Goal: Task Accomplishment & Management: Manage account settings

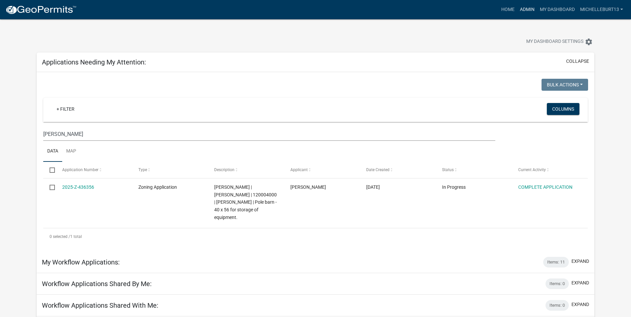
click at [525, 8] on link "Admin" at bounding box center [527, 9] width 20 height 13
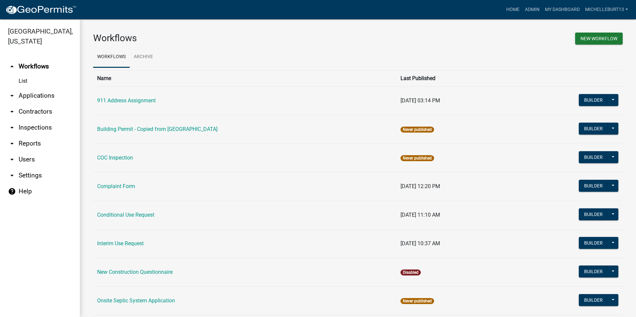
click at [29, 90] on link "arrow_drop_down Applications" at bounding box center [40, 96] width 80 height 16
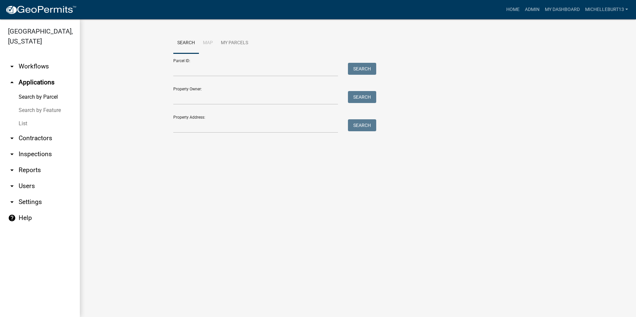
click at [26, 122] on link "List" at bounding box center [40, 123] width 80 height 13
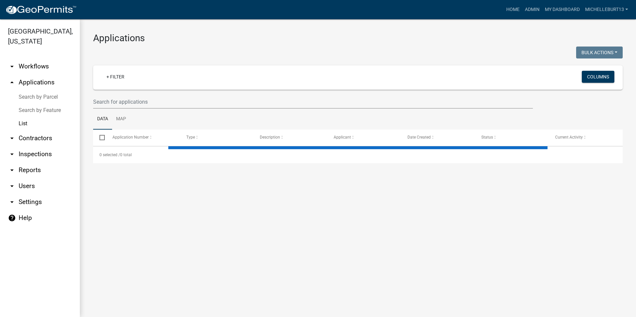
select select "3: 100"
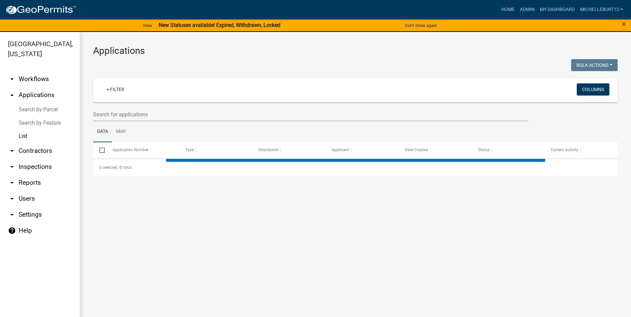
select select "3: 100"
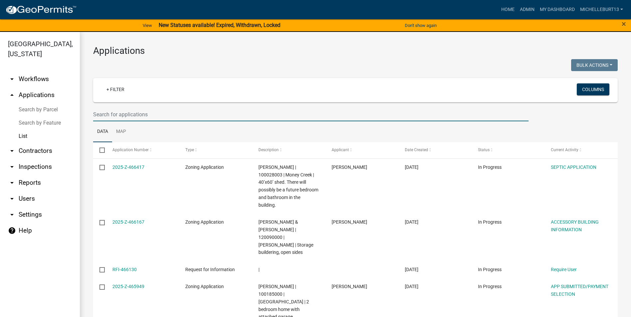
click at [129, 115] on input "text" at bounding box center [311, 115] width 436 height 14
type input "[PERSON_NAME]"
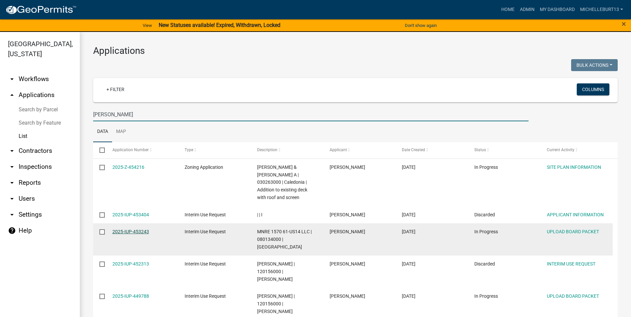
click at [140, 231] on link "2025-IUP-453243" at bounding box center [130, 231] width 37 height 5
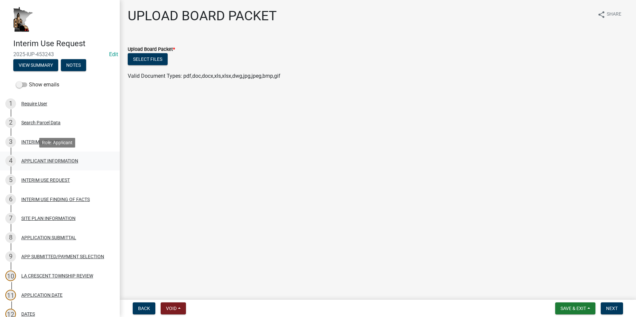
click at [65, 160] on div "APPLICANT INFORMATION" at bounding box center [49, 161] width 57 height 5
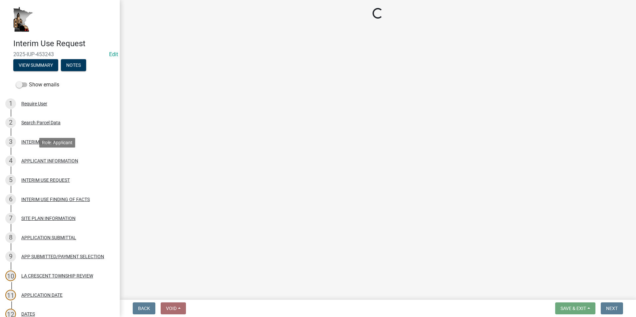
select select "a6ebd642-7a60-45b2-b886-40a169493c56"
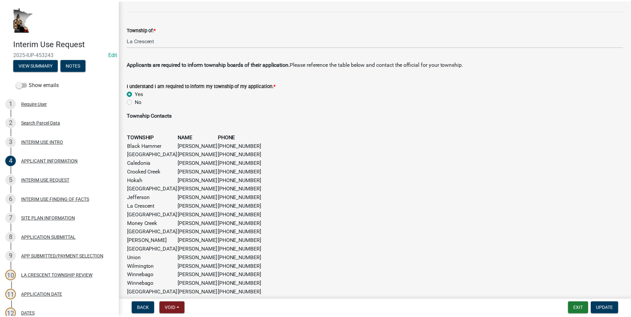
scroll to position [398, 0]
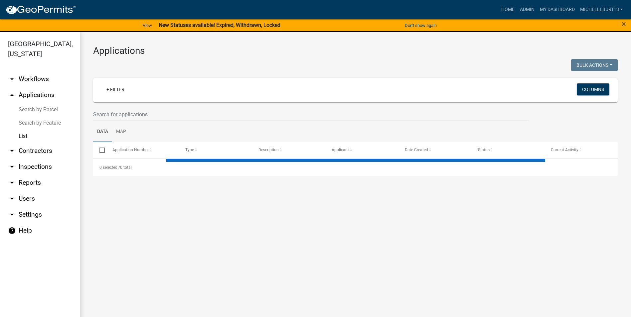
select select "3: 100"
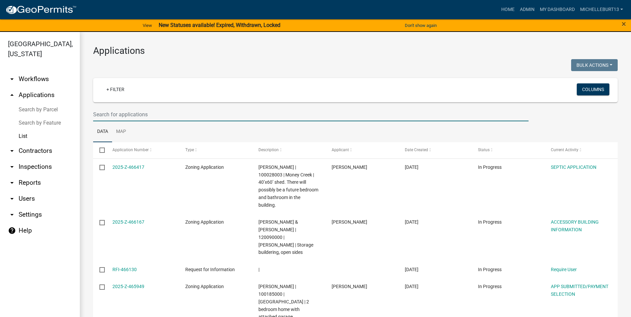
click at [163, 117] on input "text" at bounding box center [311, 115] width 436 height 14
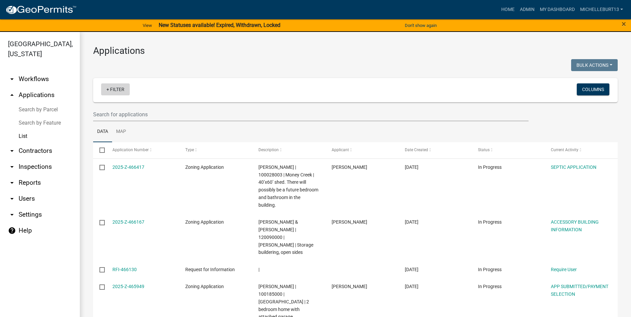
click at [120, 88] on link "+ Filter" at bounding box center [115, 90] width 29 height 12
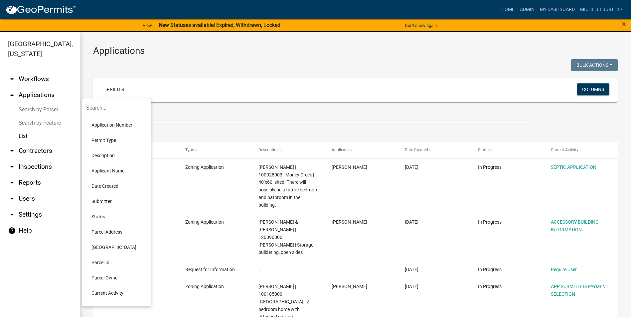
click at [113, 139] on li "Permit Type" at bounding box center [116, 140] width 61 height 15
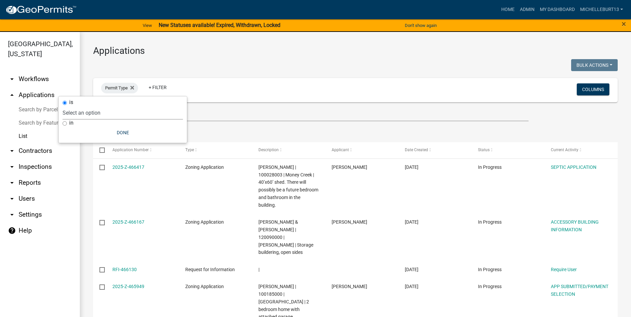
click at [116, 114] on select "Select an option 911 Address Assignment Building Contractor (Registration) Buil…" at bounding box center [123, 113] width 120 height 14
select select "253dacdd-2dce-46fa-a212-aa06fd039a76"
click at [82, 106] on select "Select an option 911 Address Assignment Building Contractor (Registration) Buil…" at bounding box center [123, 113] width 120 height 14
